Goal: Task Accomplishment & Management: Use online tool/utility

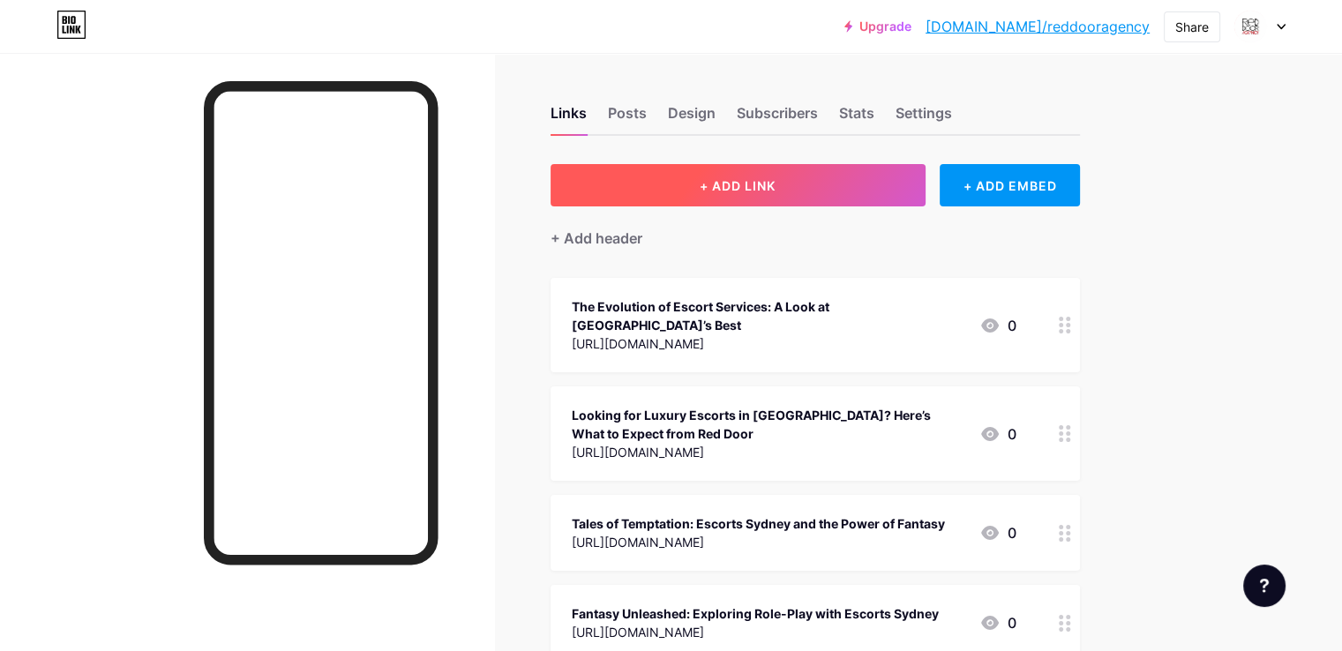
click at [776, 180] on span "+ ADD LINK" at bounding box center [738, 185] width 76 height 15
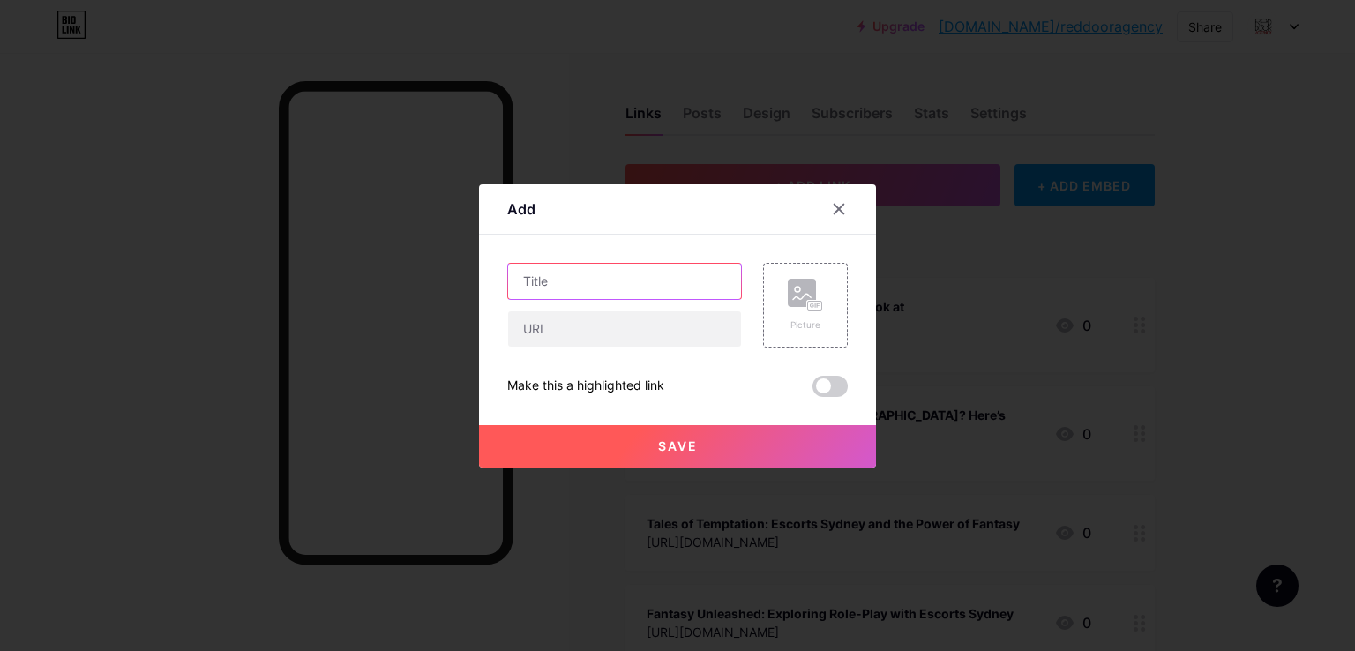
click at [540, 274] on input "text" at bounding box center [624, 281] width 233 height 35
paste input "Cruising Companions"
type input "Cruising Companions"
click at [540, 326] on input "text" at bounding box center [624, 328] width 233 height 35
paste input "[URL][DOMAIN_NAME]"
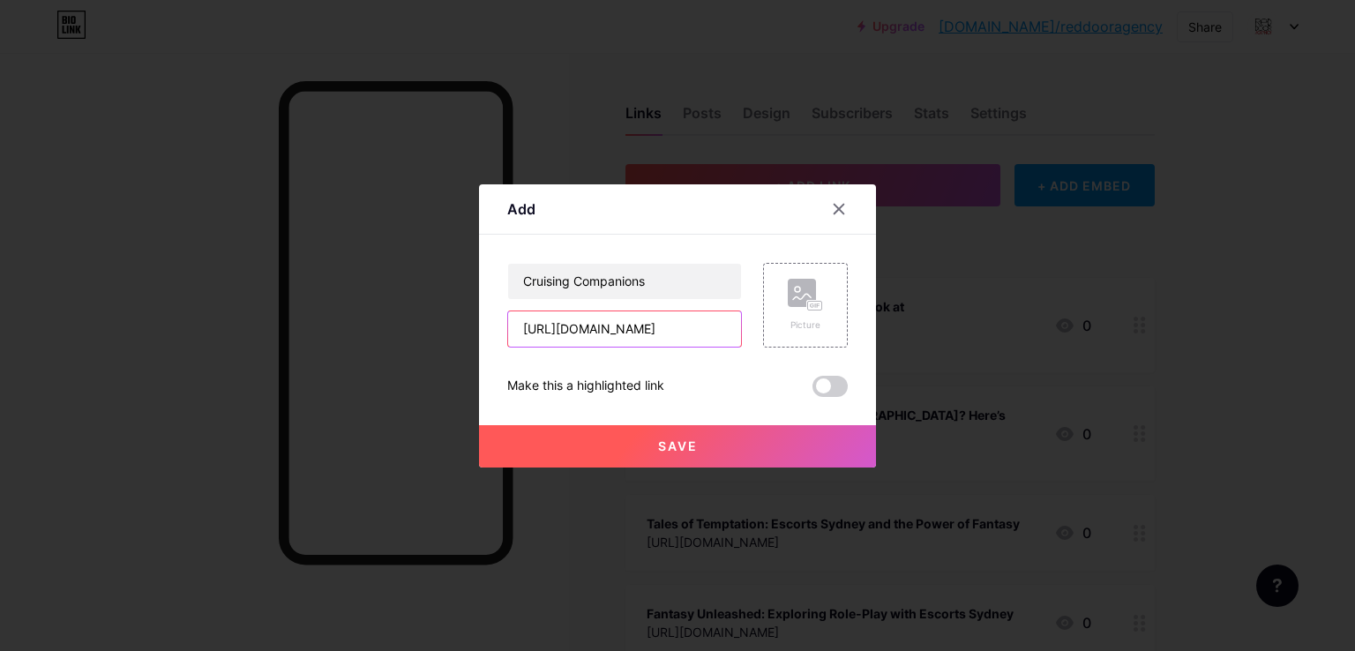
scroll to position [0, 136]
type input "[URL][DOMAIN_NAME]"
click at [676, 450] on span "Save" at bounding box center [678, 446] width 40 height 15
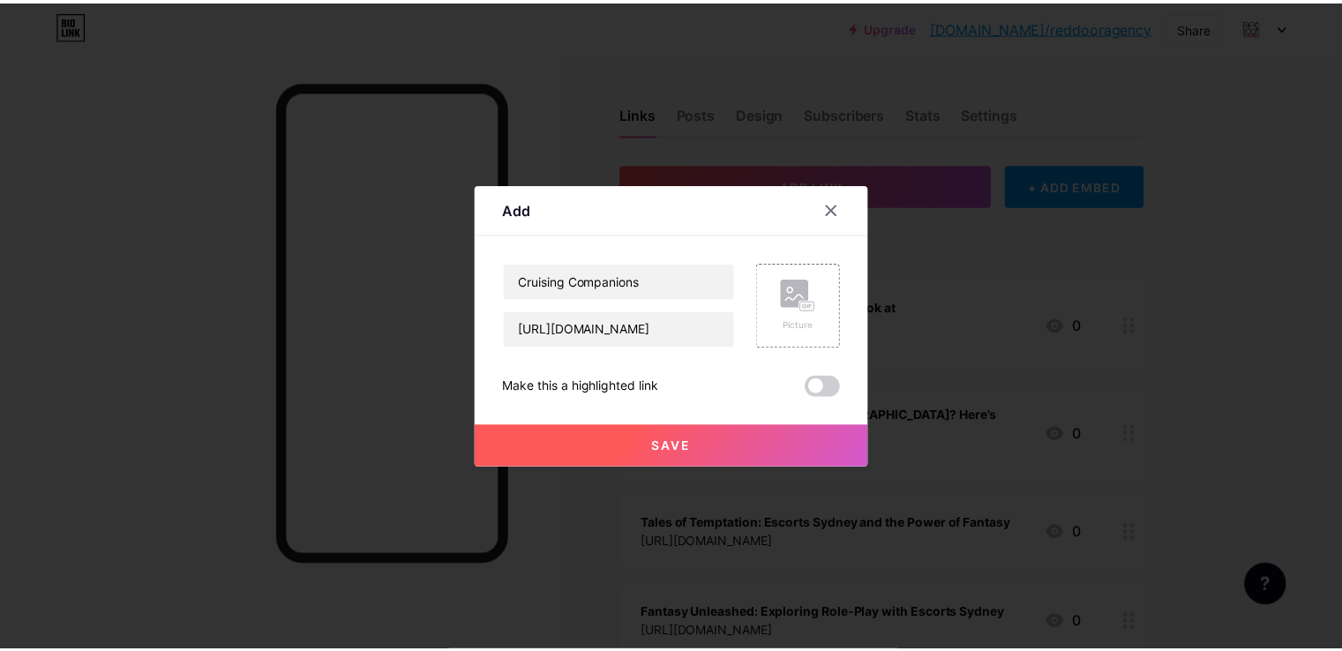
scroll to position [0, 0]
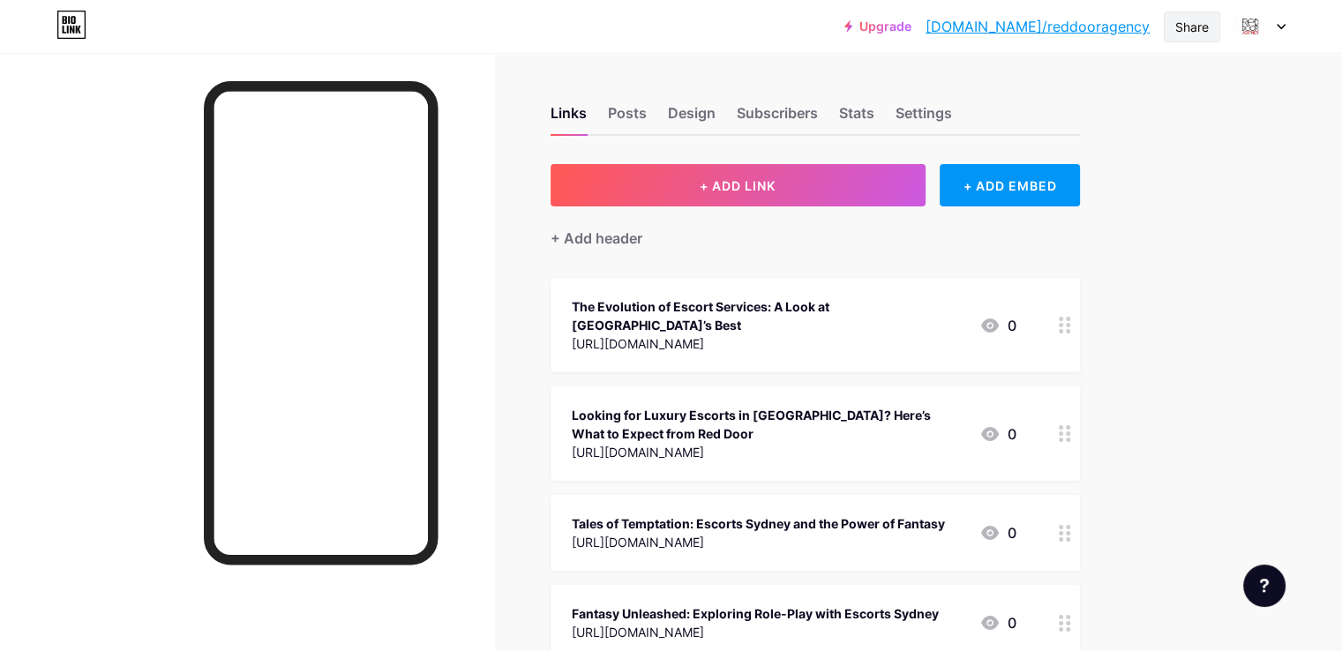
click at [1205, 30] on div "Share" at bounding box center [1192, 27] width 34 height 19
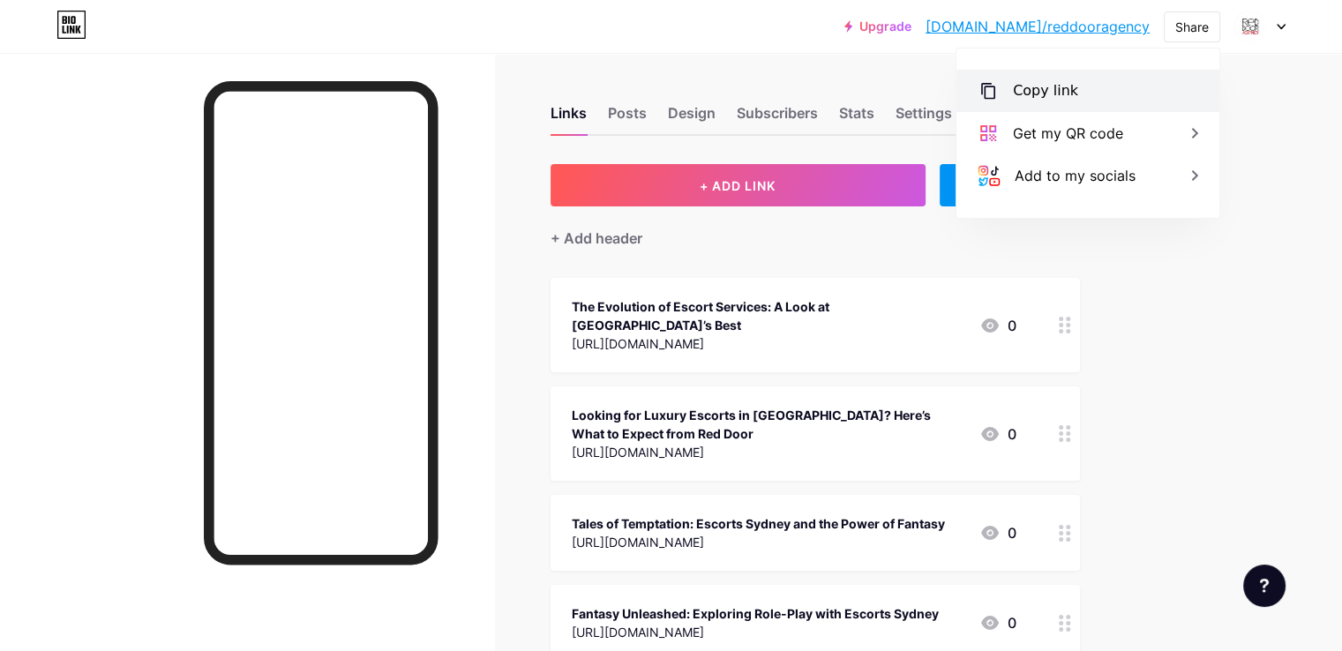
click at [1042, 84] on div "Copy link" at bounding box center [1045, 90] width 65 height 21
